Goal: Task Accomplishment & Management: Use online tool/utility

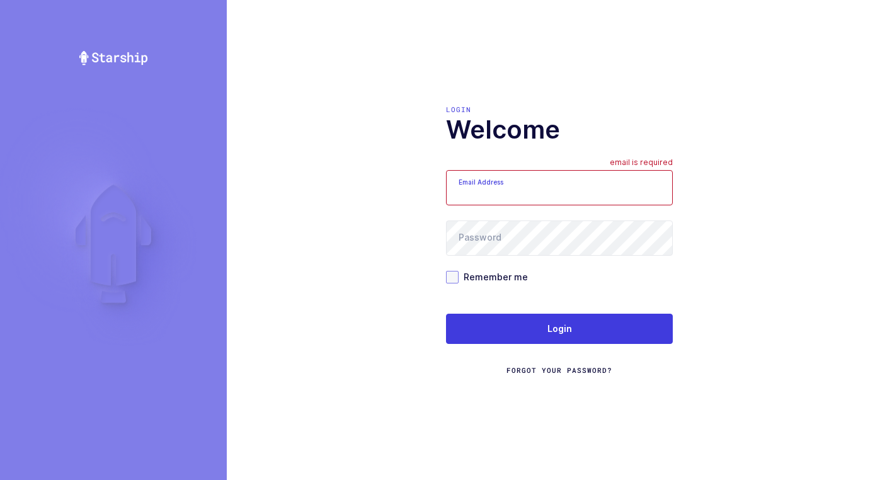
type input "[EMAIL_ADDRESS][DOMAIN_NAME]"
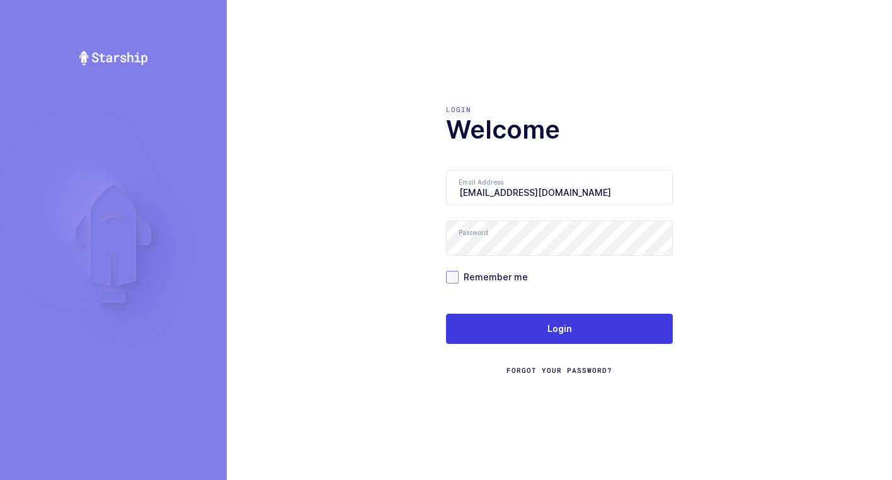
click at [446, 277] on span at bounding box center [452, 277] width 13 height 13
click at [459, 271] on input "Remember me" at bounding box center [459, 271] width 0 height 0
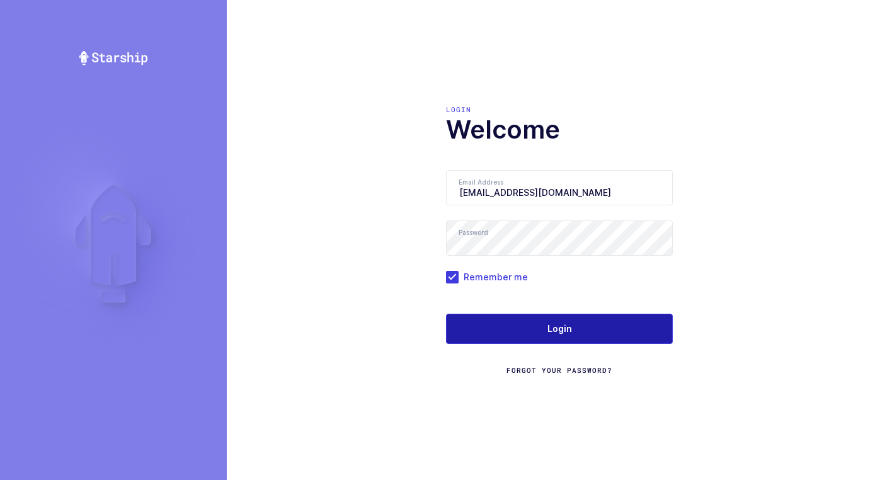
click at [557, 334] on span "Login" at bounding box center [559, 329] width 25 height 13
